Goal: Task Accomplishment & Management: Understand process/instructions

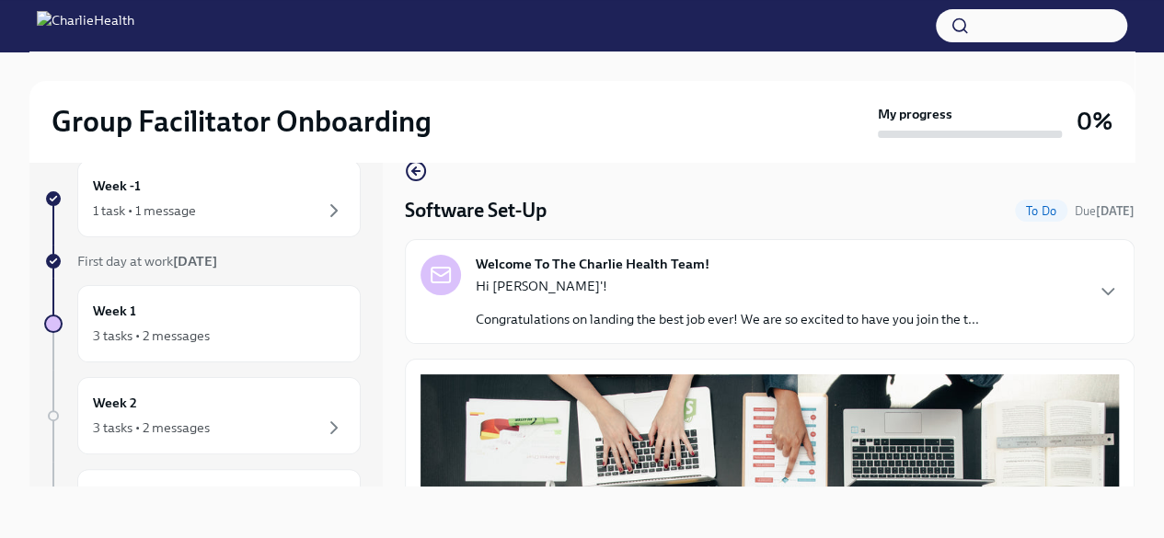
scroll to position [682, 0]
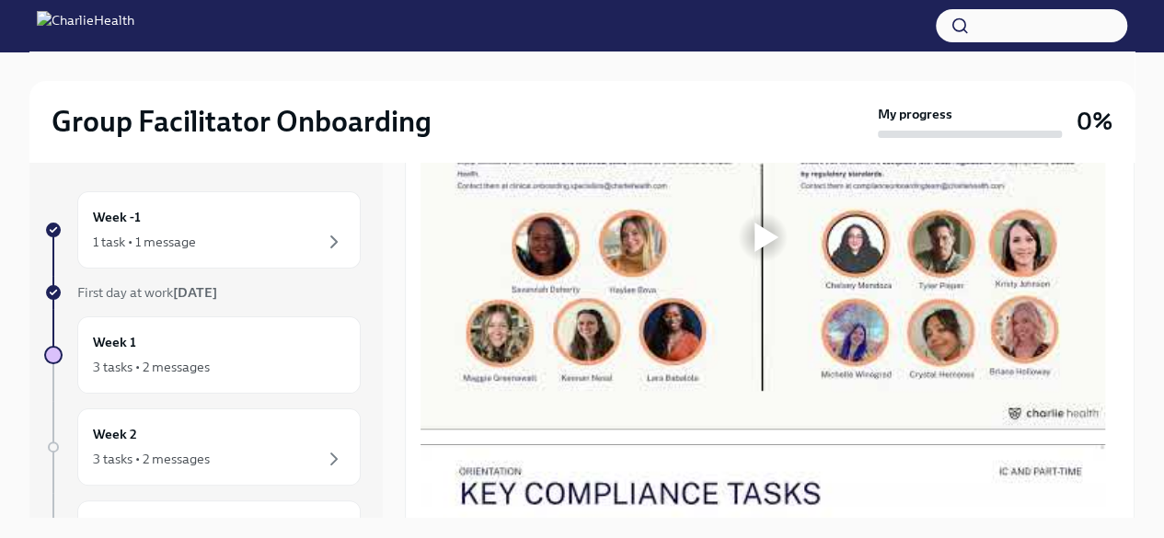
scroll to position [1013, 0]
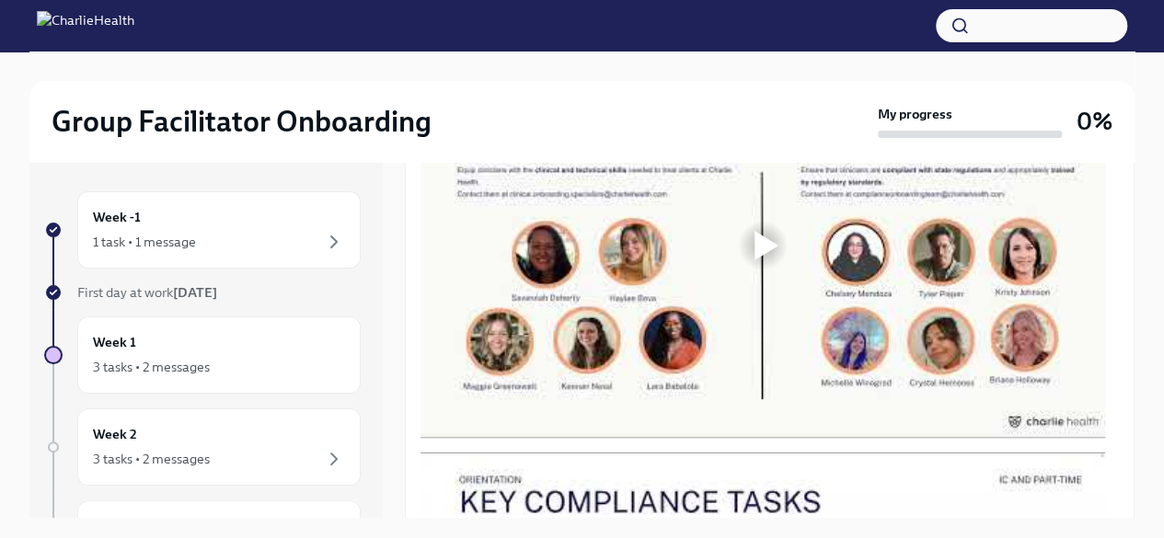
click at [750, 270] on div at bounding box center [763, 245] width 59 height 59
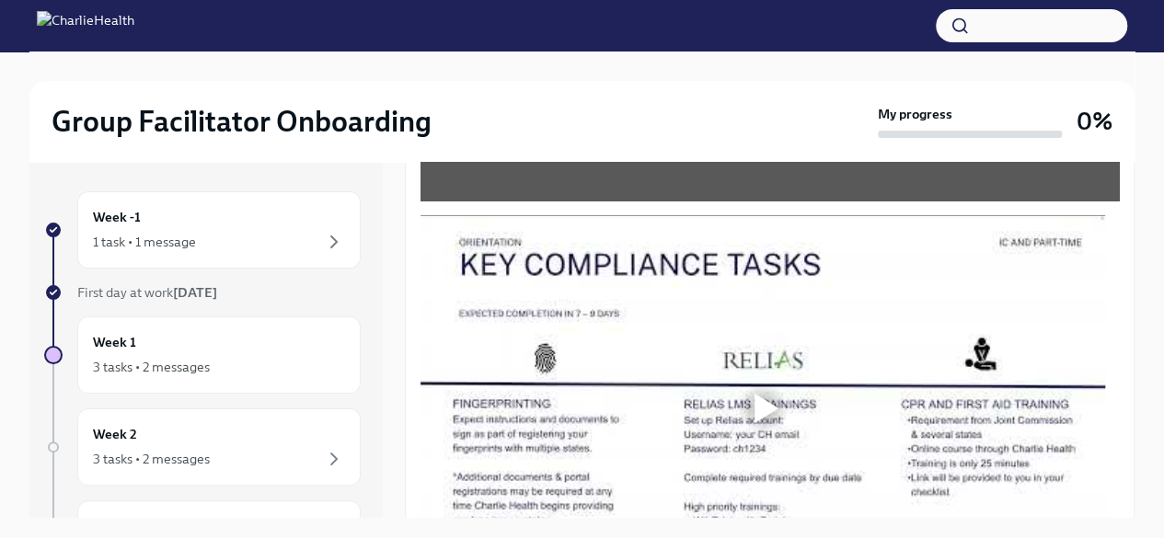
scroll to position [1289, 0]
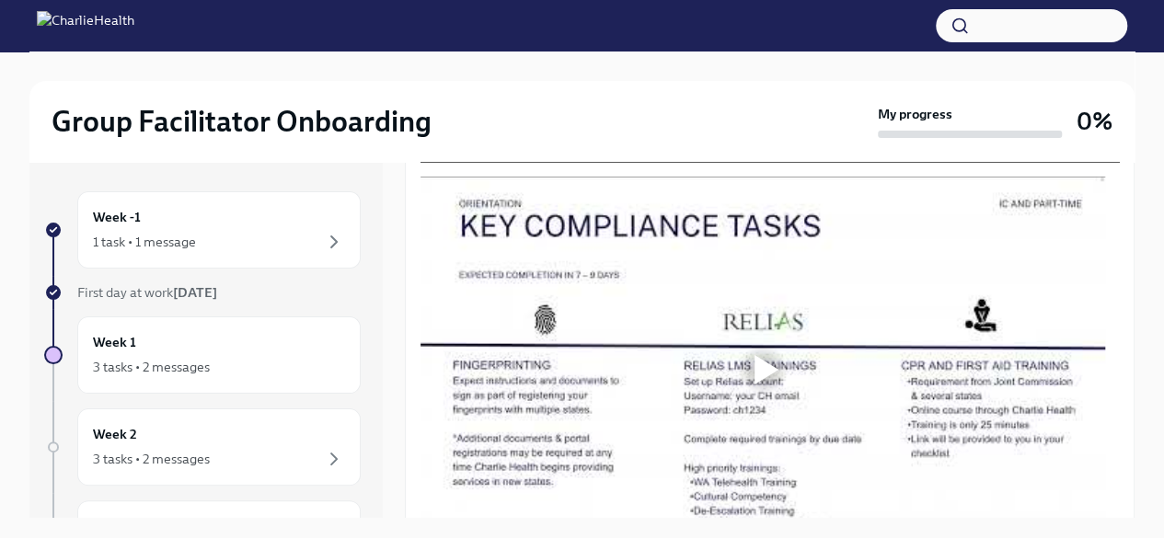
click at [761, 385] on div at bounding box center [767, 369] width 24 height 29
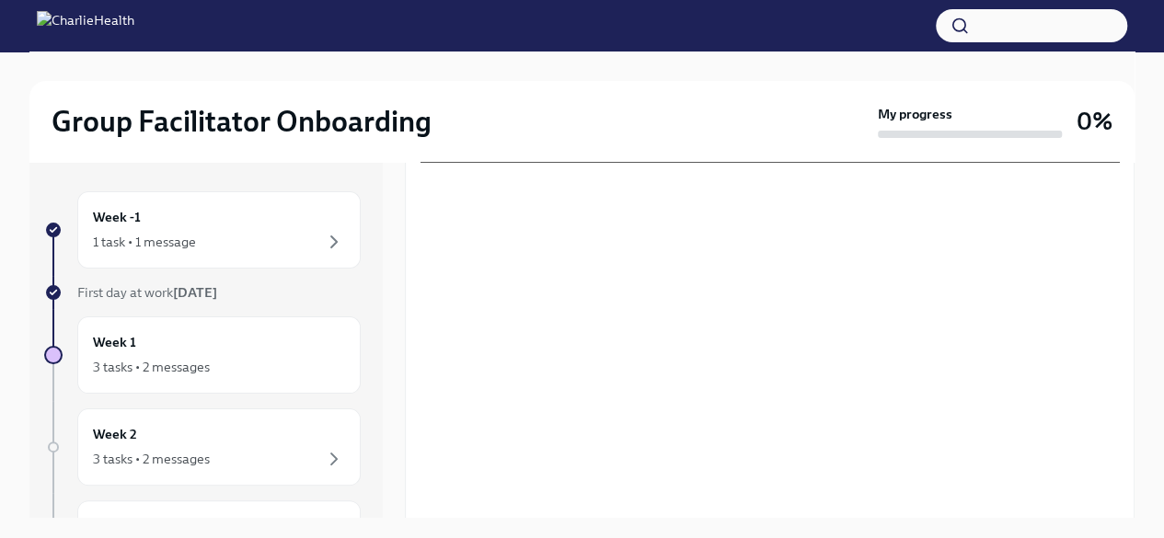
click at [663, 106] on div "Group Facilitator Onboarding" at bounding box center [461, 121] width 819 height 37
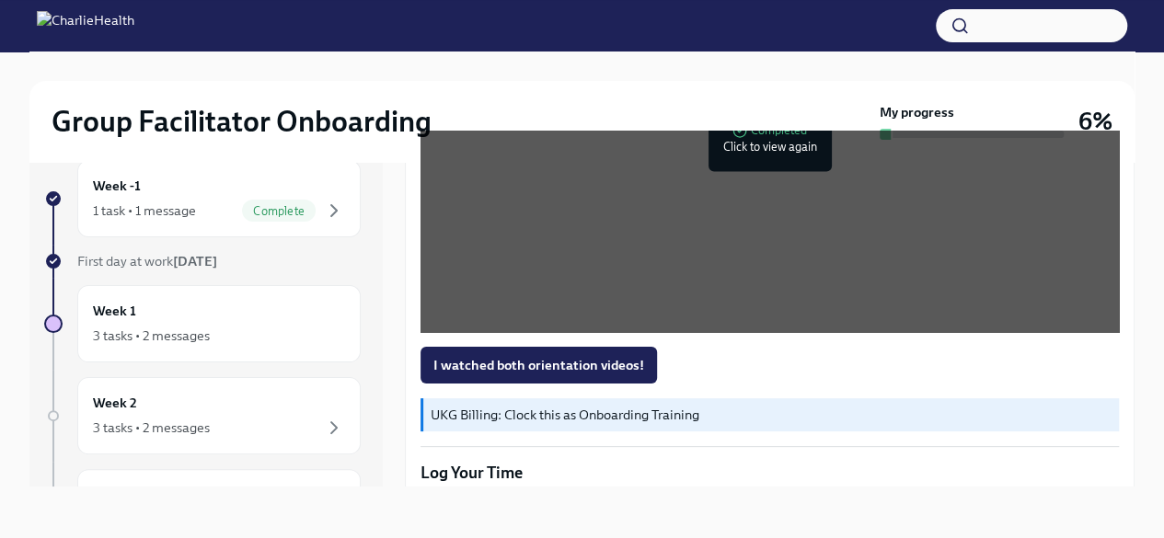
scroll to position [1672, 0]
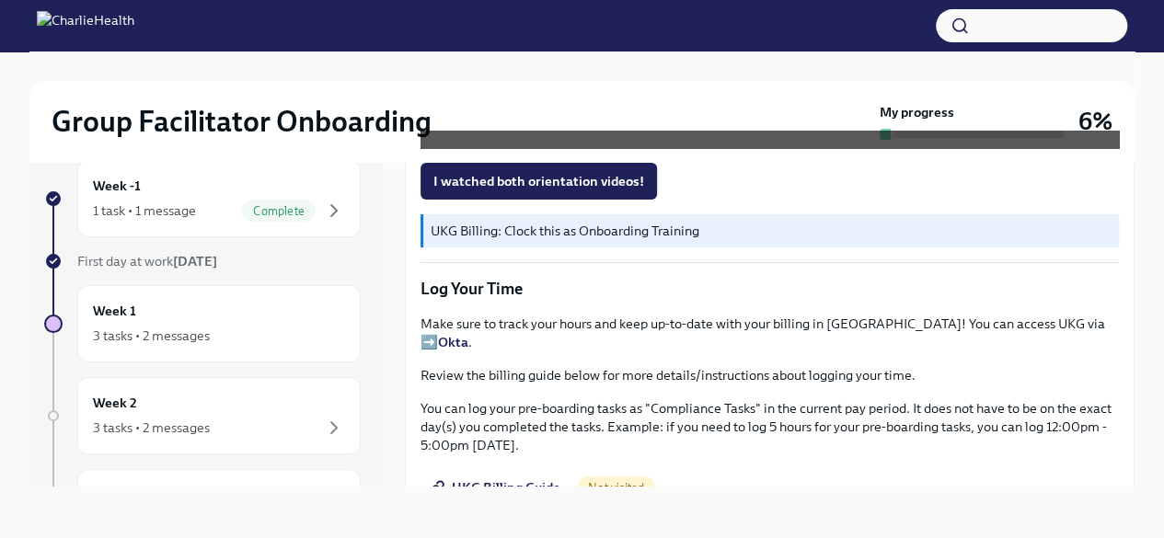
click at [469, 339] on strong "Okta" at bounding box center [453, 342] width 30 height 17
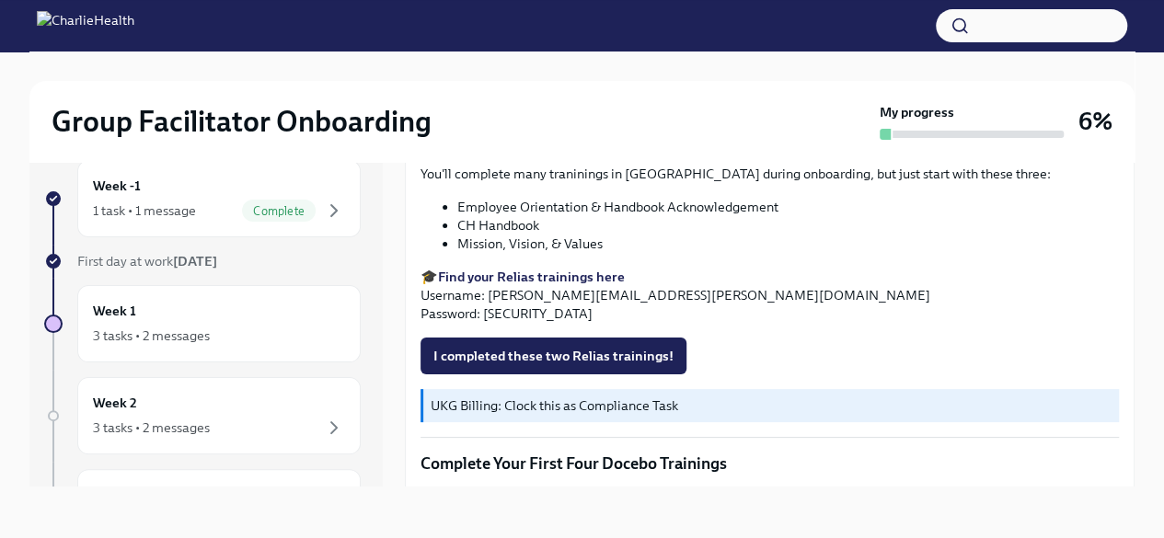
scroll to position [2040, 0]
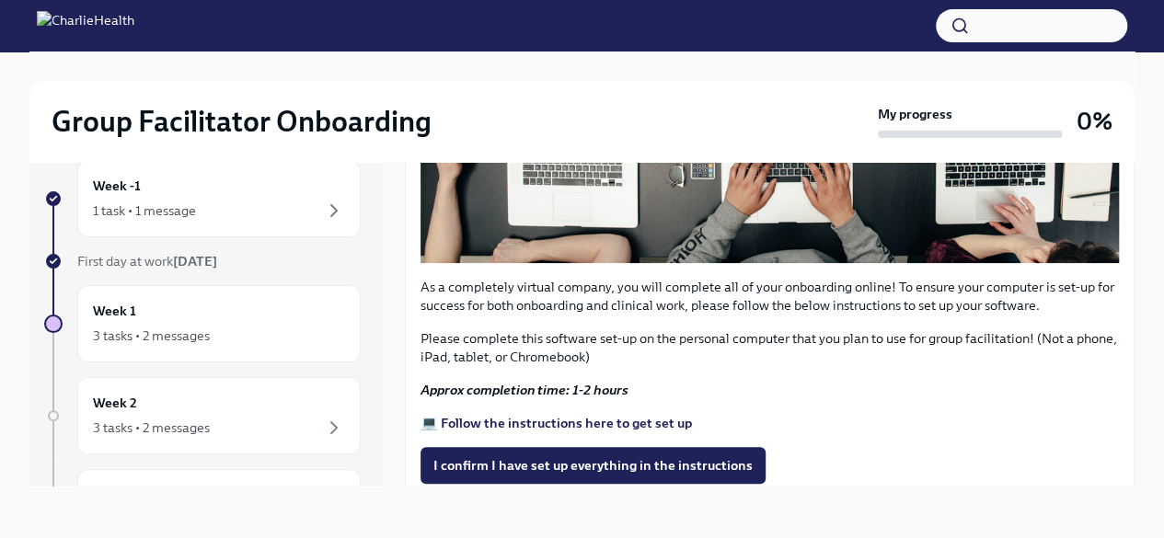
scroll to position [552, 0]
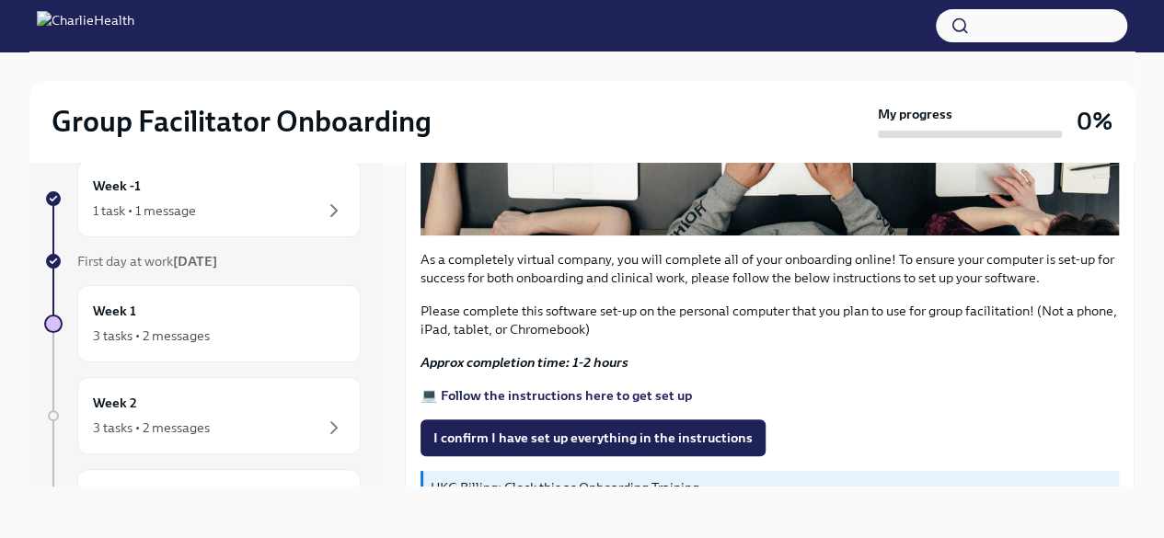
click at [570, 388] on strong "💻 Follow the instructions here to get set up" at bounding box center [557, 396] width 272 height 17
click at [547, 429] on span "I confirm I have set up everything in the instructions" at bounding box center [593, 438] width 319 height 18
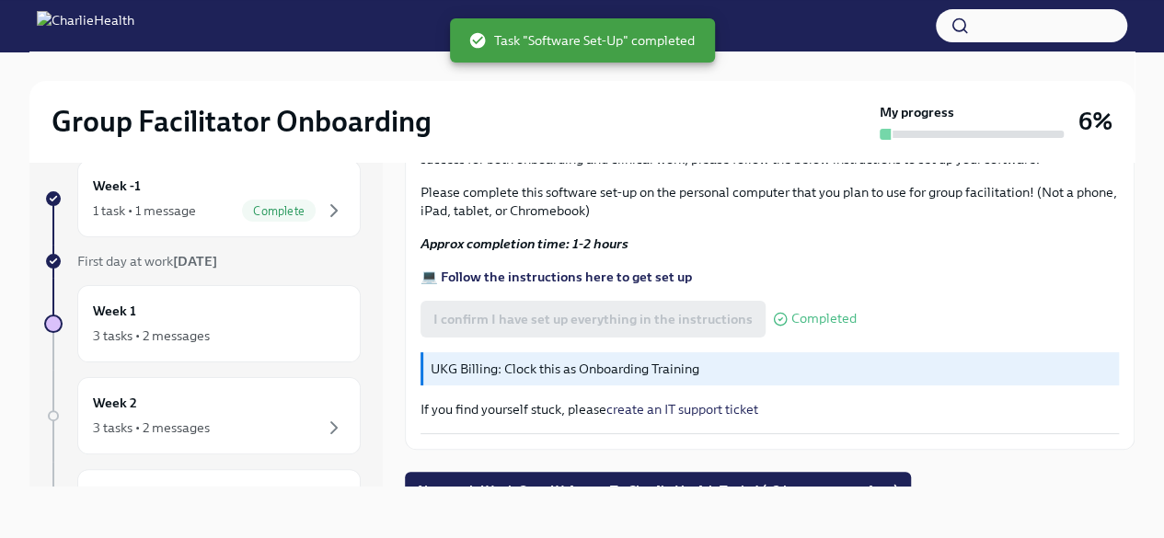
scroll to position [683, 0]
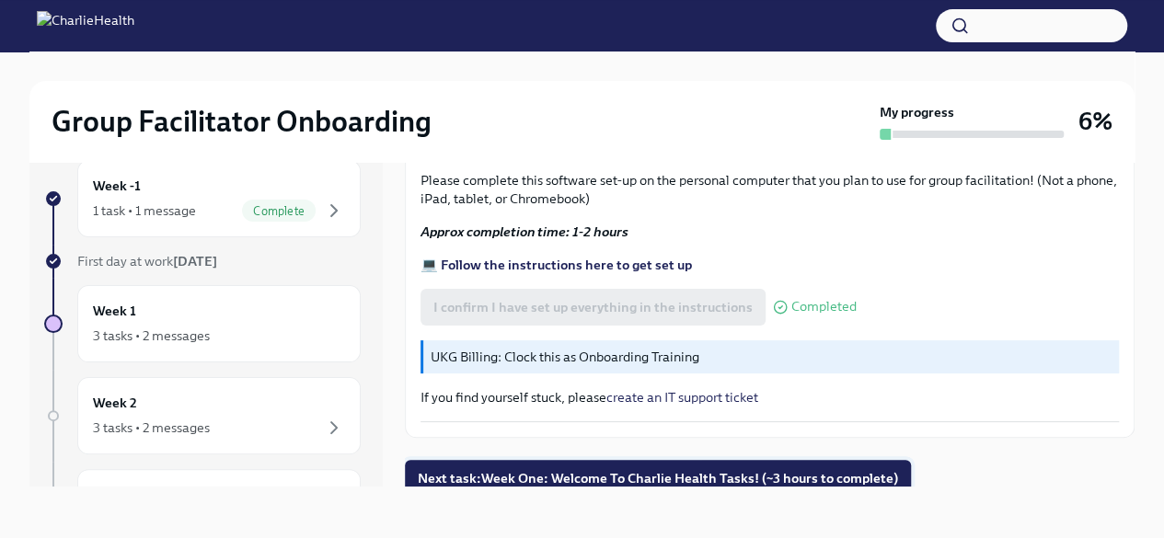
click at [562, 472] on span "Next task : Week One: Welcome To Charlie Health Tasks! (~3 hours to complete)" at bounding box center [658, 478] width 481 height 18
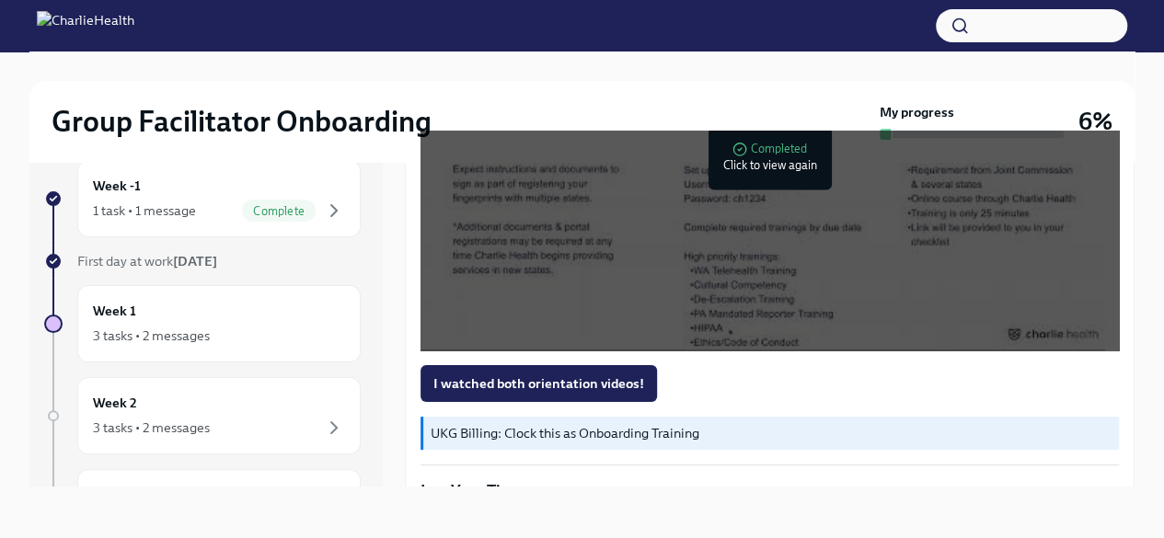
scroll to position [1473, 0]
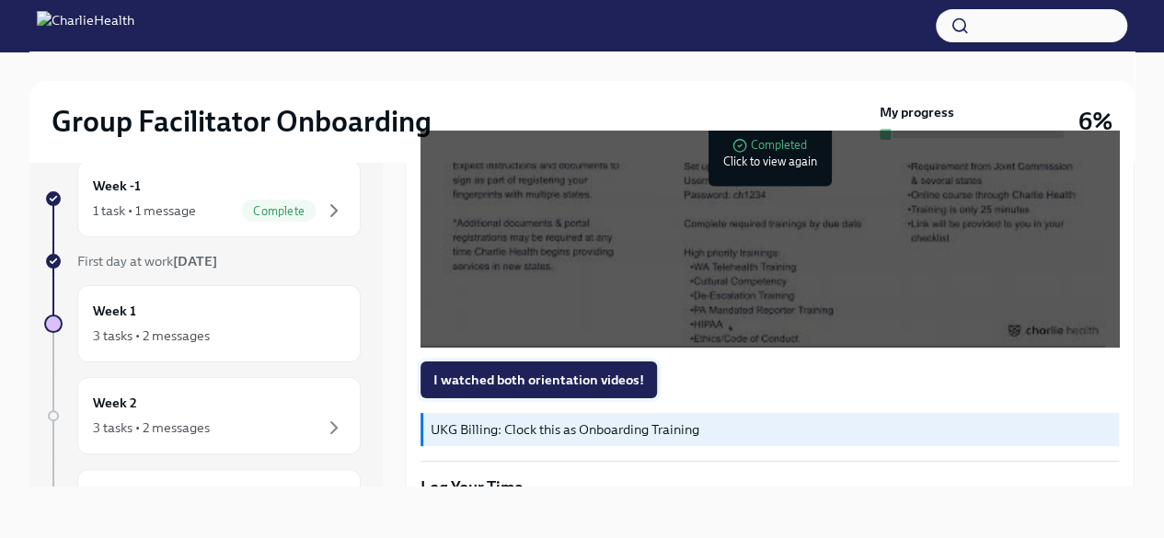
click at [514, 389] on span "I watched both orientation videos!" at bounding box center [539, 380] width 211 height 18
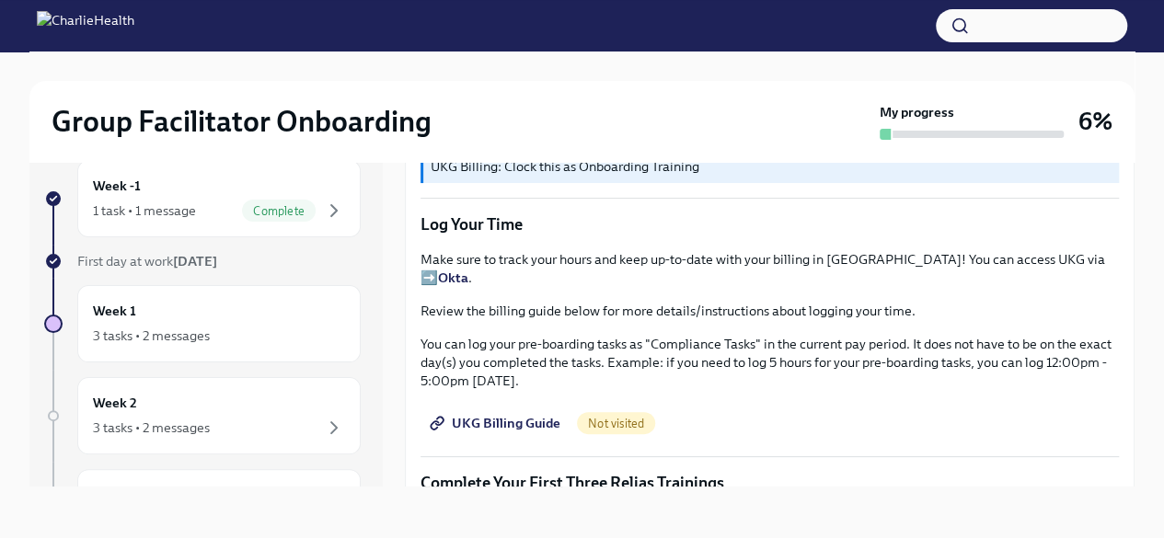
scroll to position [1749, 0]
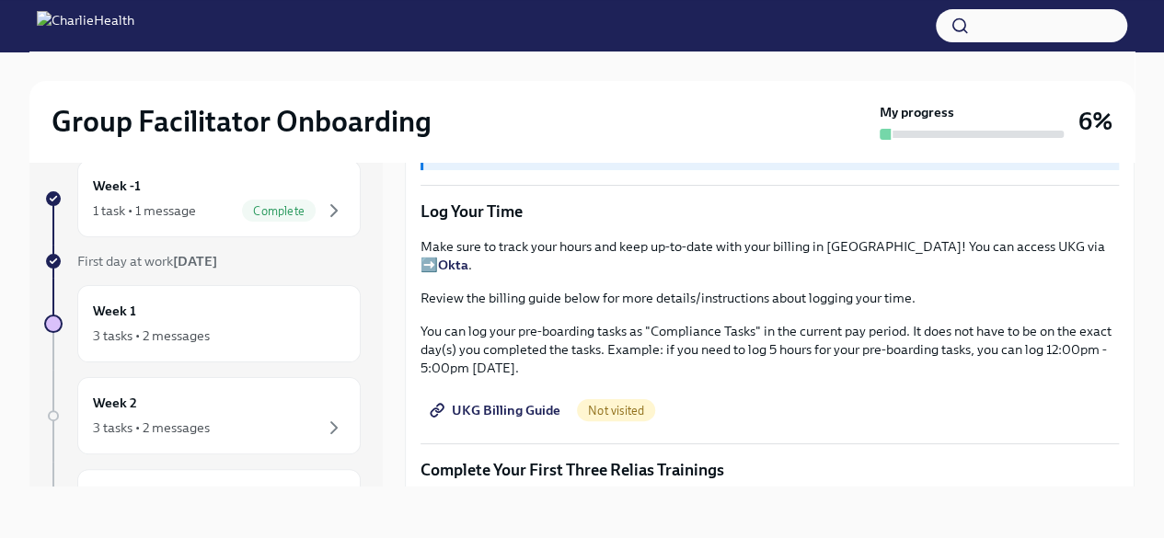
click at [473, 408] on span "UKG Billing Guide" at bounding box center [497, 410] width 127 height 18
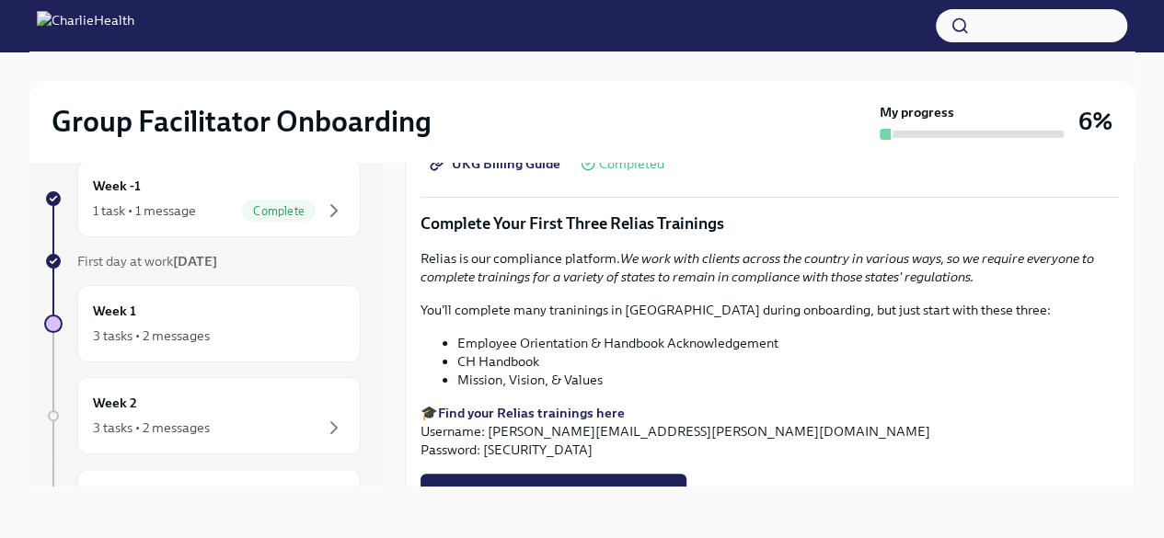
scroll to position [2025, 0]
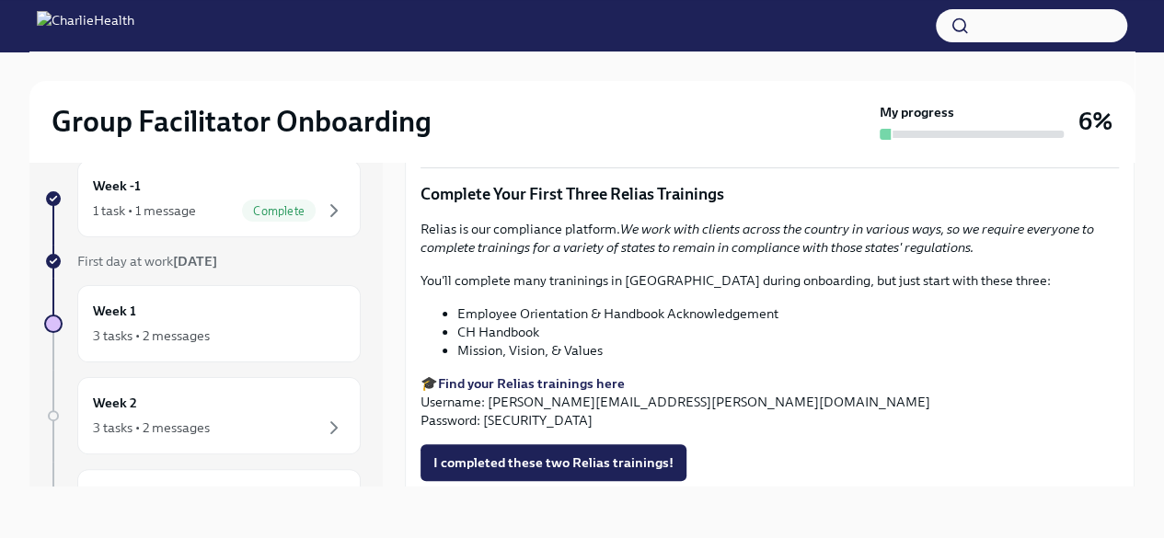
click at [493, 386] on strong "Find your Relias trainings here" at bounding box center [531, 384] width 187 height 17
